Goal: Transaction & Acquisition: Purchase product/service

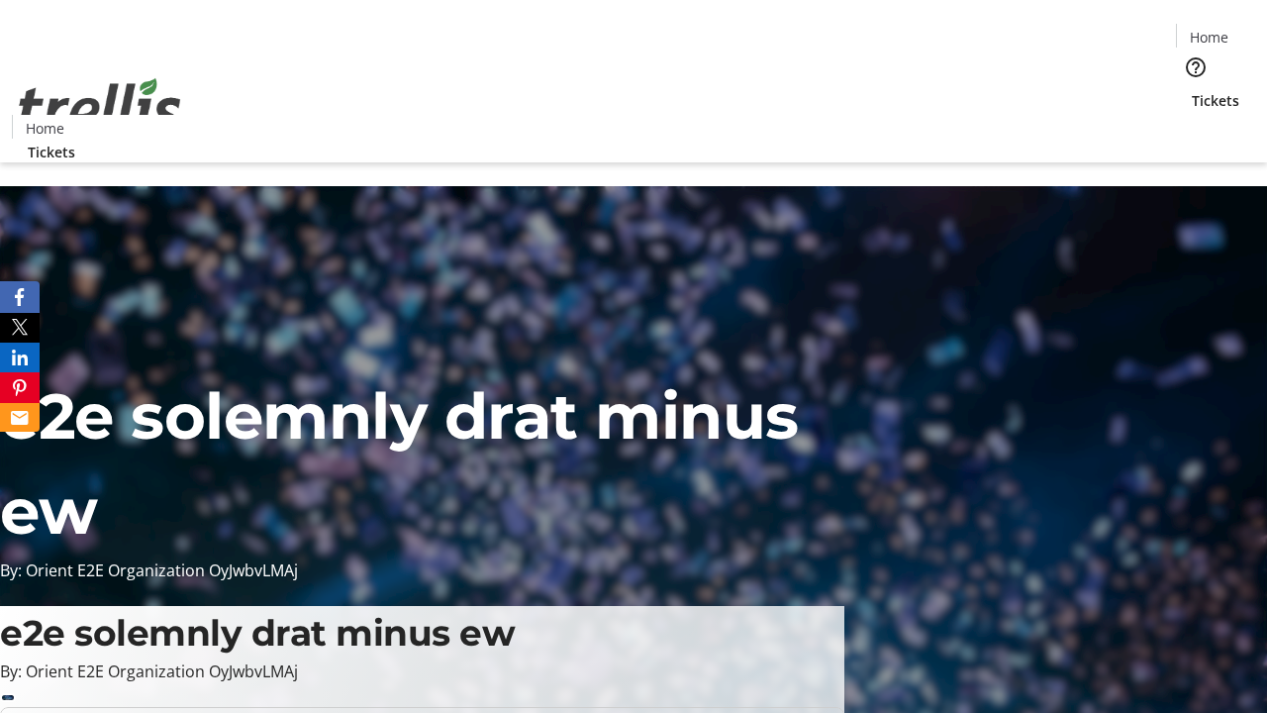
click at [1192, 90] on span "Tickets" at bounding box center [1216, 100] width 48 height 21
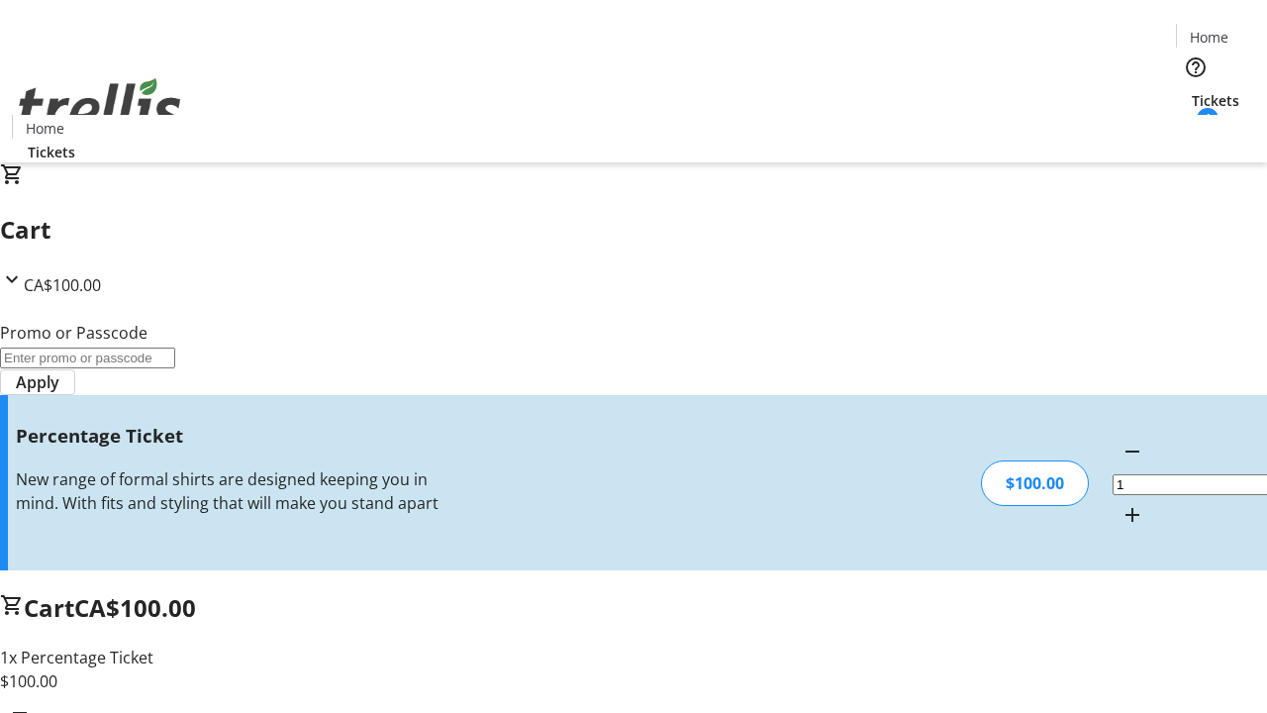
type input "FOO"
